Goal: Task Accomplishment & Management: Use online tool/utility

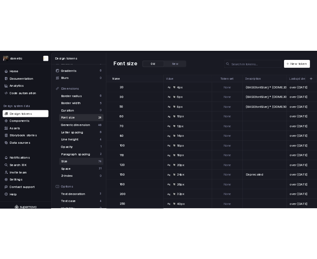
scroll to position [157, 0]
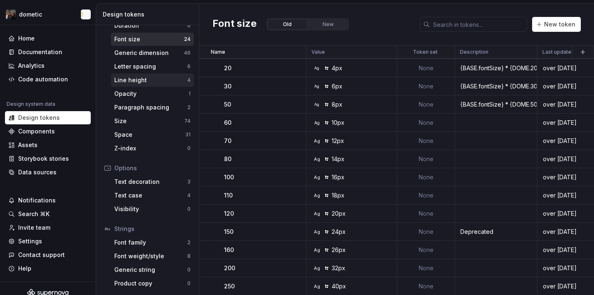
click at [140, 80] on div "Line height" at bounding box center [150, 80] width 73 height 8
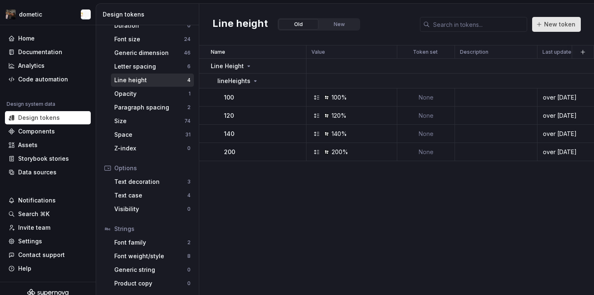
click at [575, 29] on button "New token" at bounding box center [557, 24] width 49 height 15
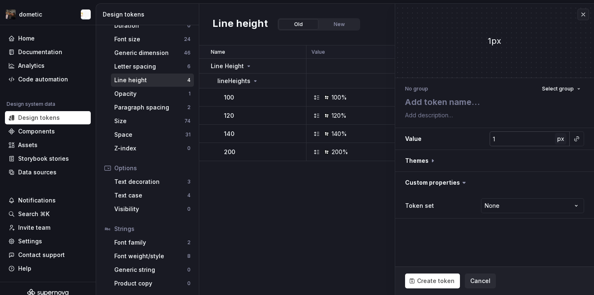
click at [566, 139] on button "px" at bounding box center [561, 139] width 12 height 12
click at [566, 140] on span "rem" at bounding box center [561, 138] width 10 height 7
click at [566, 140] on button "%" at bounding box center [561, 139] width 12 height 12
click at [566, 140] on button "–" at bounding box center [561, 139] width 12 height 12
type textarea "*"
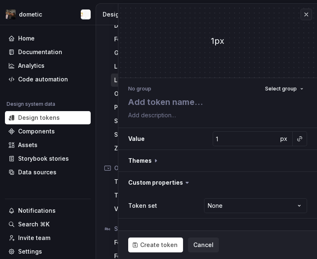
type textarea "*"
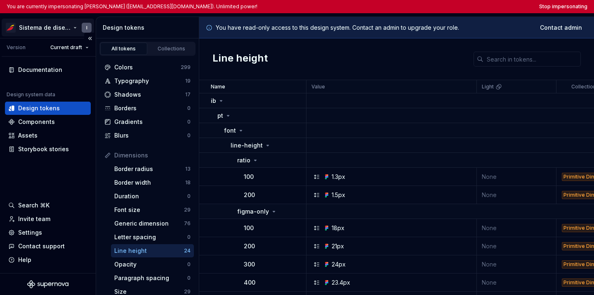
click at [43, 27] on html "You are currently impersonating Ivan (icastrob@iberia.es). Unlimited power! Sto…" at bounding box center [297, 147] width 594 height 295
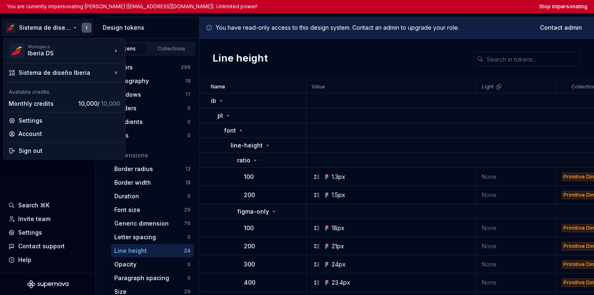
click at [68, 222] on html "You are currently impersonating Ivan (icastrob@iberia.es). Unlimited power! Sto…" at bounding box center [297, 147] width 594 height 295
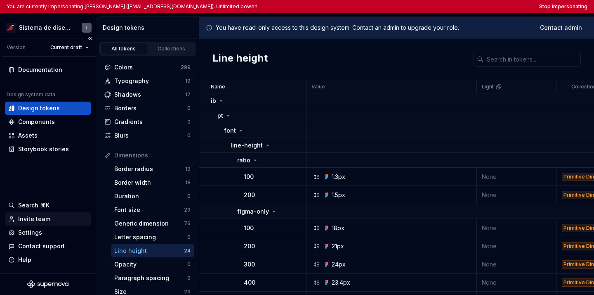
click at [64, 220] on div "Invite team" at bounding box center [47, 219] width 79 height 8
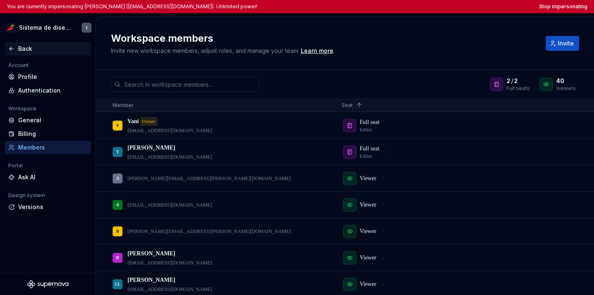
click at [23, 48] on div "Back" at bounding box center [52, 49] width 69 height 8
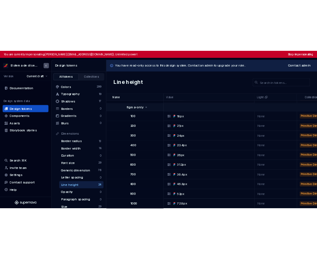
scroll to position [110, 0]
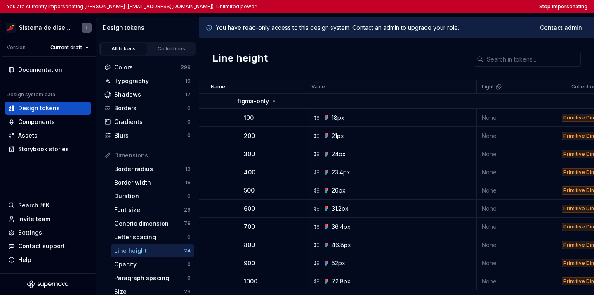
click at [328, 154] on icon at bounding box center [328, 154] width 2 height 2
click at [327, 154] on icon at bounding box center [328, 154] width 2 height 2
click at [25, 217] on div "Invite team" at bounding box center [34, 219] width 32 height 8
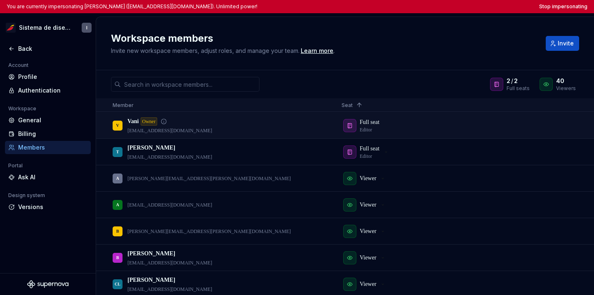
click at [198, 129] on div "V Vani Owner tob.vbotta@iberia.es" at bounding box center [221, 125] width 216 height 25
drag, startPoint x: 179, startPoint y: 132, endPoint x: 125, endPoint y: 132, distance: 53.7
click at [125, 132] on div "V Vani Owner tob.vbotta@iberia.es" at bounding box center [221, 125] width 216 height 25
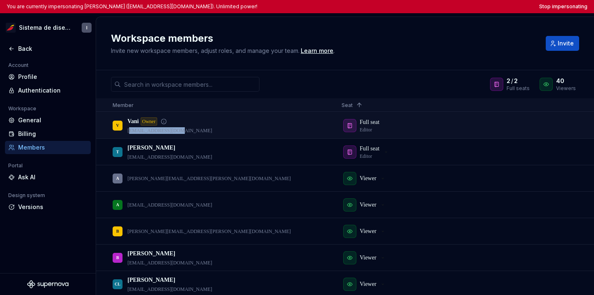
drag, startPoint x: 128, startPoint y: 132, endPoint x: 175, endPoint y: 130, distance: 47.1
click at [175, 129] on p "tob.vbotta@iberia.es" at bounding box center [170, 130] width 85 height 7
click at [175, 130] on p "tob.vbotta@iberia.es" at bounding box center [170, 130] width 85 height 7
drag, startPoint x: 180, startPoint y: 132, endPoint x: 149, endPoint y: 133, distance: 31.8
click at [149, 133] on div "V Vani Owner tob.vbotta@iberia.es" at bounding box center [221, 125] width 216 height 25
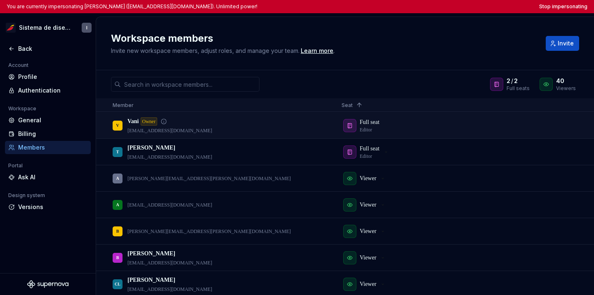
drag, startPoint x: 127, startPoint y: 130, endPoint x: 150, endPoint y: 131, distance: 23.6
click at [150, 131] on div "V Vani Owner tob.vbotta@iberia.es" at bounding box center [221, 125] width 216 height 25
drag, startPoint x: 127, startPoint y: 131, endPoint x: 141, endPoint y: 132, distance: 14.5
click at [141, 132] on div "V Vani Owner tob.vbotta@iberia.es" at bounding box center [221, 125] width 216 height 25
copy p "ob.vbotta@iberia.es"
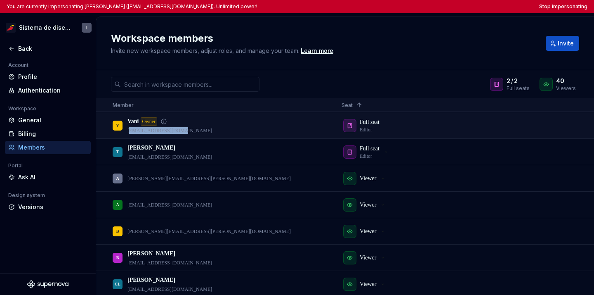
drag, startPoint x: 128, startPoint y: 132, endPoint x: 180, endPoint y: 131, distance: 52.0
click at [180, 131] on div "V Vani Owner tob.vbotta@iberia.es" at bounding box center [221, 125] width 216 height 25
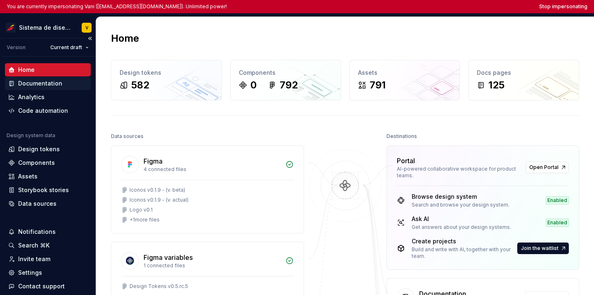
click at [52, 82] on div "Documentation" at bounding box center [40, 83] width 44 height 8
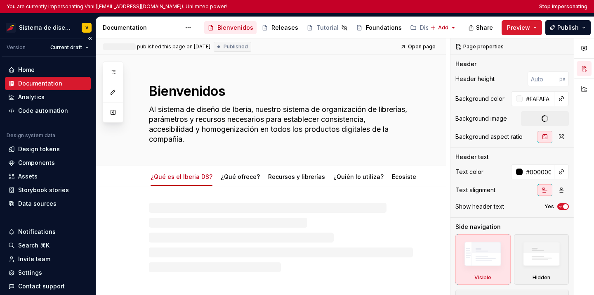
type textarea "*"
click at [51, 151] on div "Design tokens" at bounding box center [39, 149] width 42 height 8
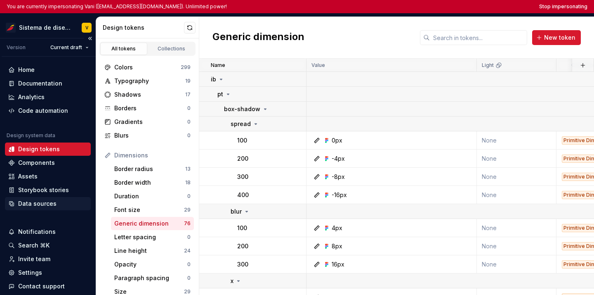
click at [50, 209] on div "Data sources" at bounding box center [48, 203] width 86 height 13
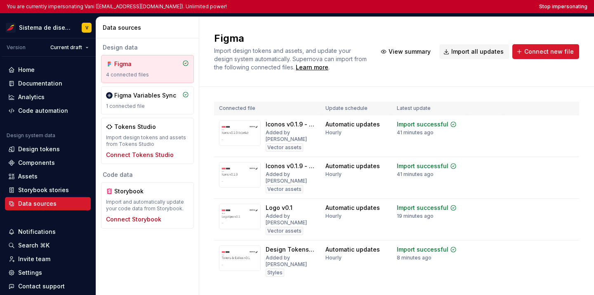
click at [166, 117] on div "Figma 4 connected files Figma Variables Sync 1 connected file Tokens Studio Imp…" at bounding box center [147, 109] width 93 height 109
click at [159, 103] on div "1 connected file" at bounding box center [147, 106] width 83 height 7
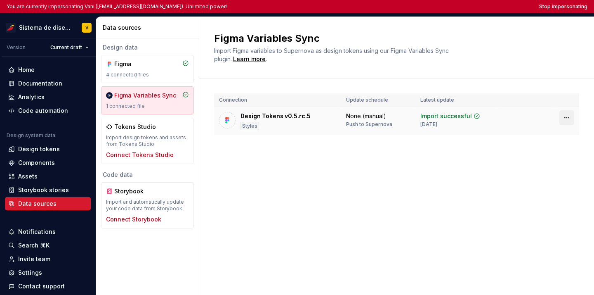
click at [573, 120] on html "You are currently impersonating Vani (tob.vbotta@iberia.es). Unlimited power! S…" at bounding box center [297, 147] width 594 height 295
click at [570, 5] on button "Stop impersonating" at bounding box center [564, 6] width 48 height 7
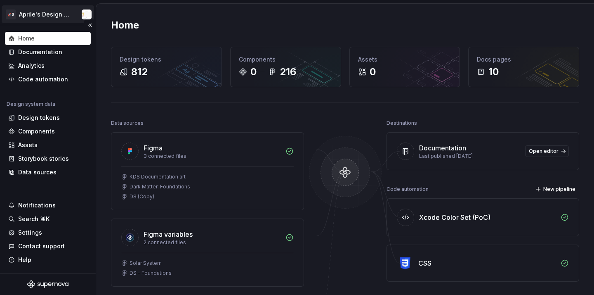
click at [38, 8] on html "🚀S Aprile's Design System Home Documentation Analytics Code automation Design s…" at bounding box center [297, 147] width 594 height 295
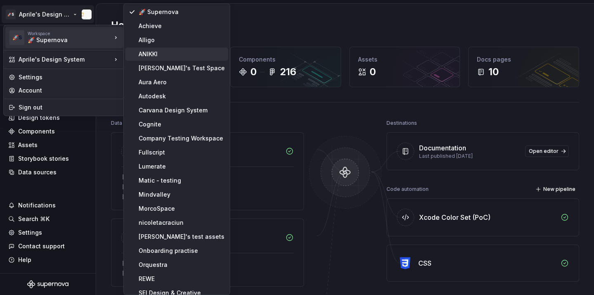
click at [136, 50] on div "ANIKKI" at bounding box center [176, 53] width 103 height 13
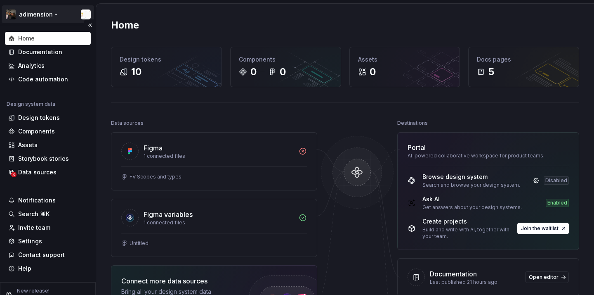
click at [28, 16] on html "adimension Home Documentation Analytics Code automation Design system data Desi…" at bounding box center [297, 147] width 594 height 295
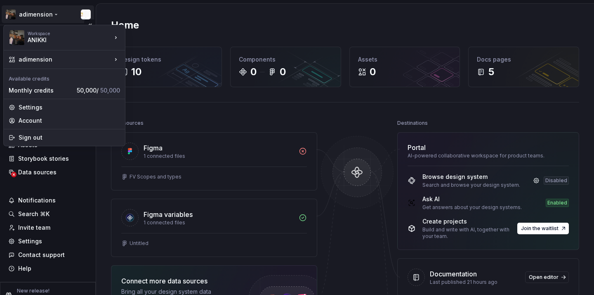
click at [28, 16] on html "adimension Home Documentation Analytics Code automation Design system data Desi…" at bounding box center [297, 147] width 594 height 295
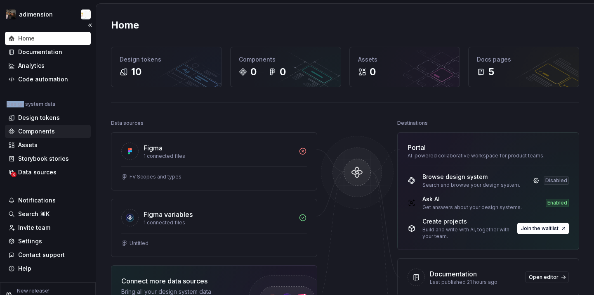
click at [60, 125] on div "Components" at bounding box center [48, 131] width 86 height 13
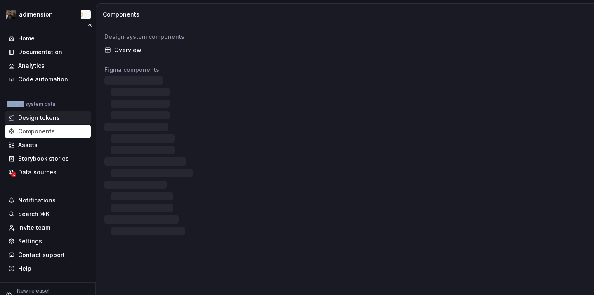
click at [58, 122] on div "Design tokens" at bounding box center [48, 117] width 86 height 13
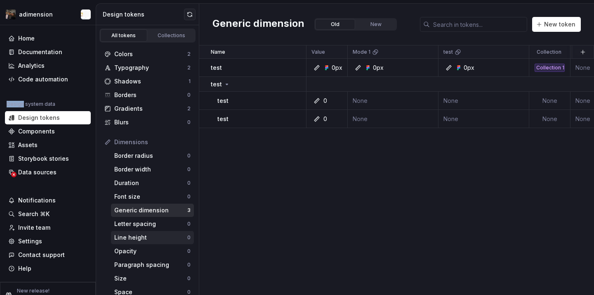
click at [158, 236] on div "Line height" at bounding box center [150, 237] width 73 height 8
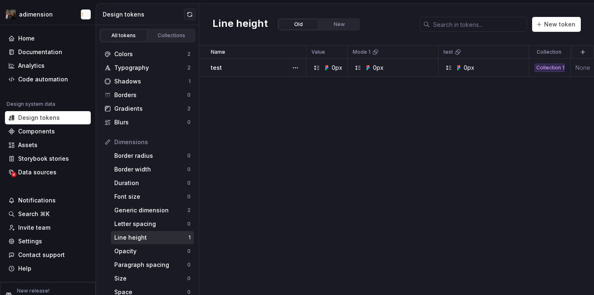
click at [382, 72] on td "0px" at bounding box center [393, 68] width 91 height 18
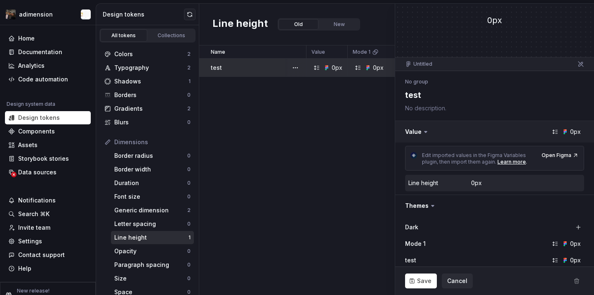
scroll to position [22, 0]
type textarea "*"
